Goal: Information Seeking & Learning: Learn about a topic

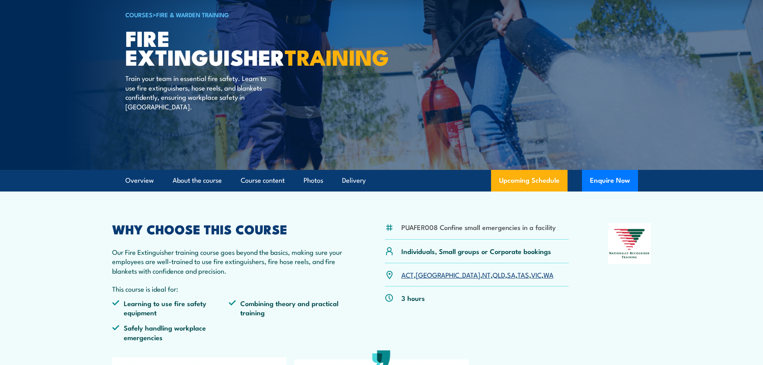
scroll to position [160, 0]
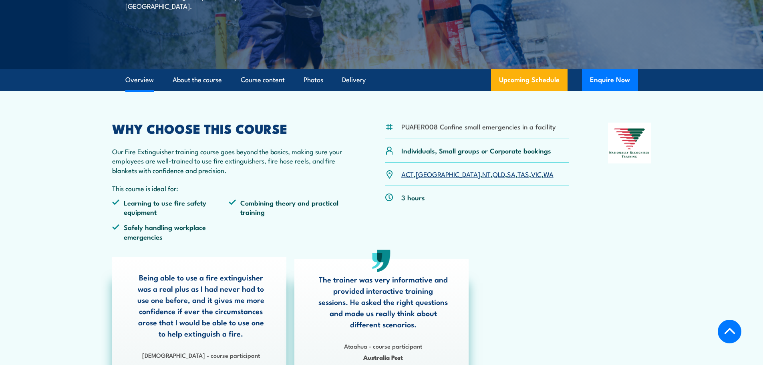
click at [531, 175] on link "VIC" at bounding box center [536, 174] width 10 height 10
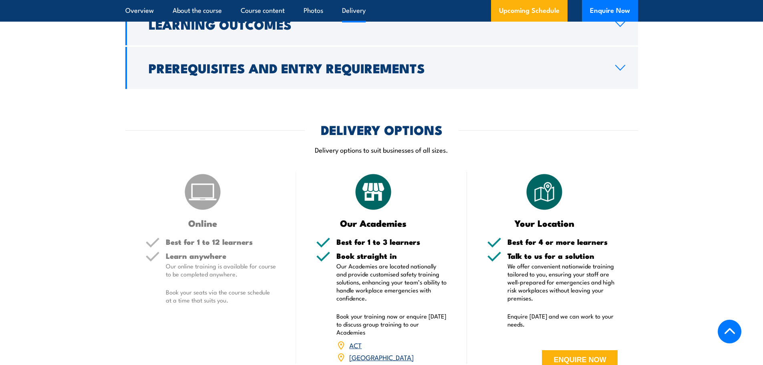
scroll to position [904, 0]
